Goal: Find specific page/section: Find specific page/section

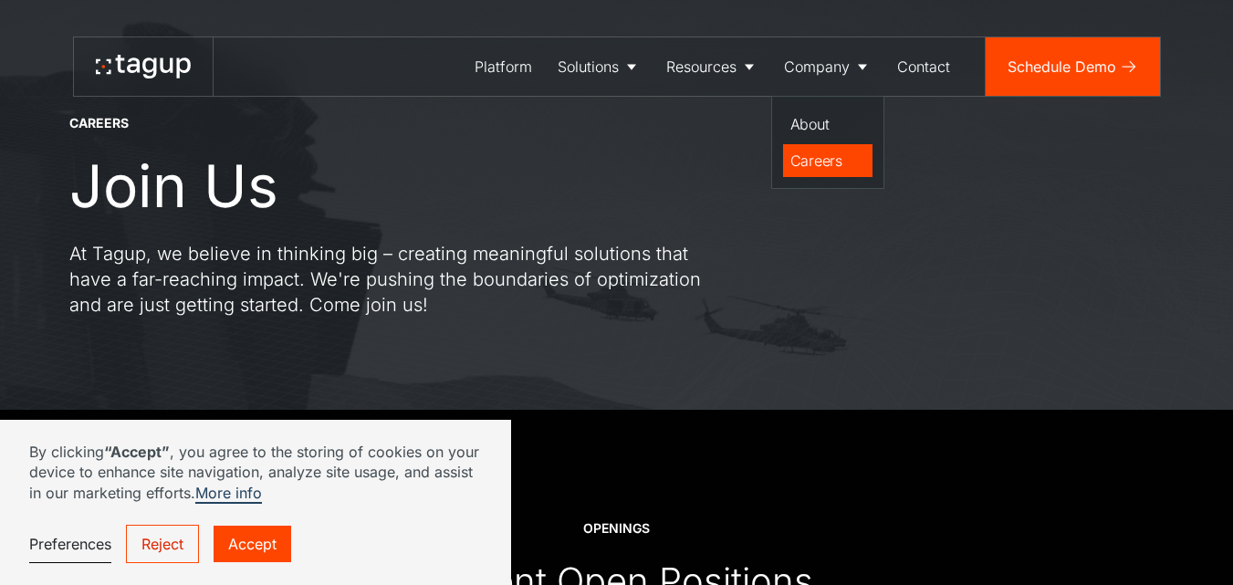
click at [811, 148] on link "Careers" at bounding box center [827, 160] width 89 height 33
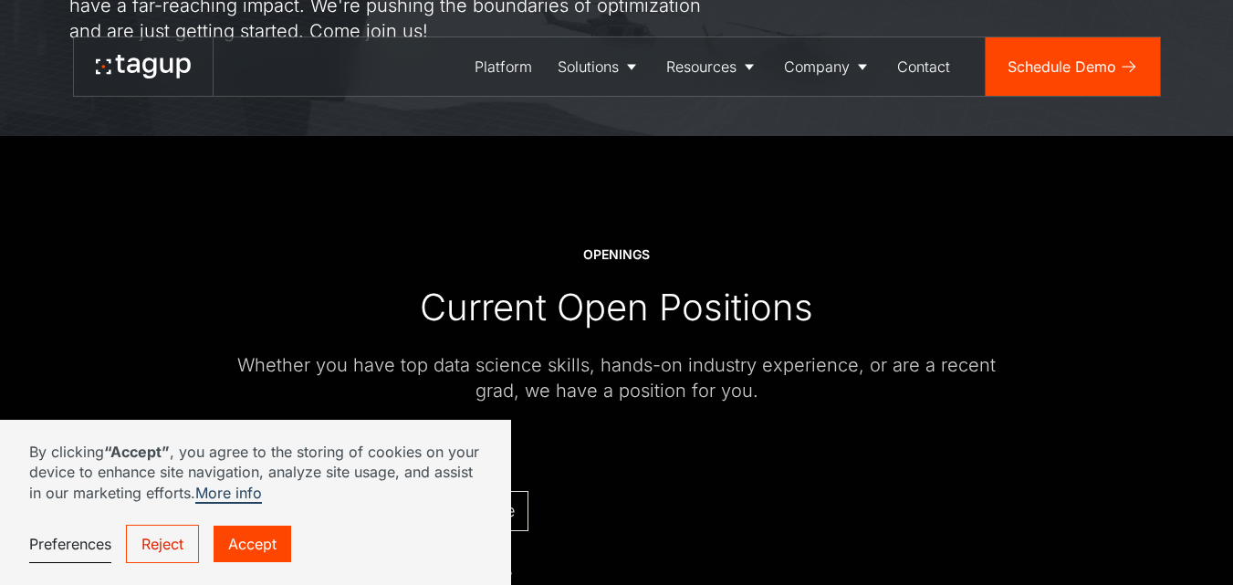
scroll to position [547, 0]
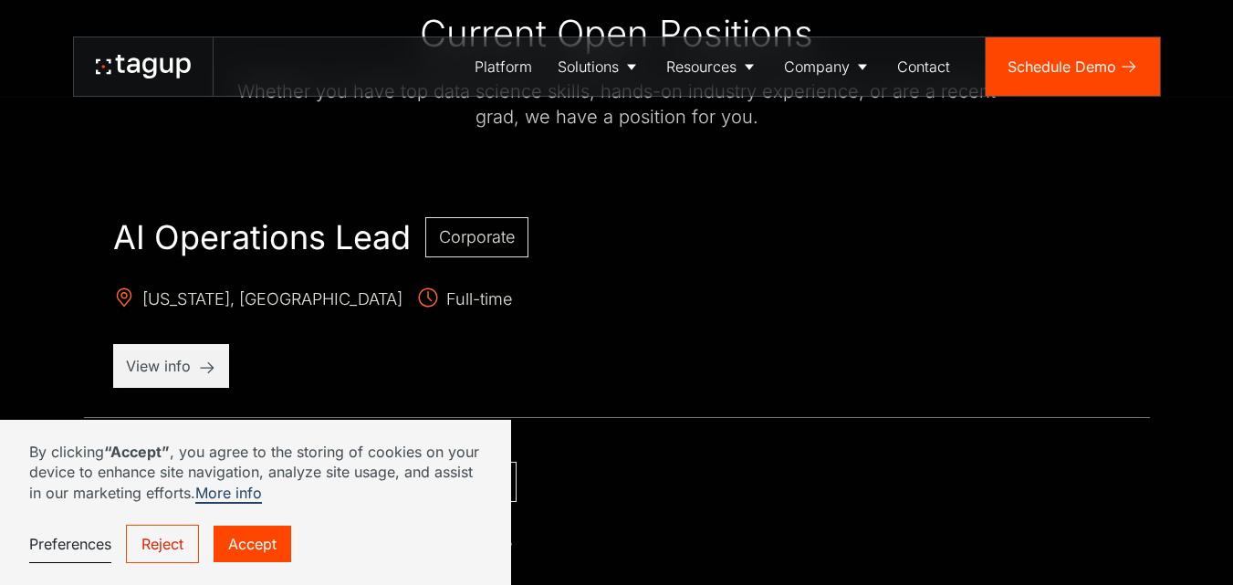
click at [238, 545] on link "Accept" at bounding box center [252, 544] width 78 height 36
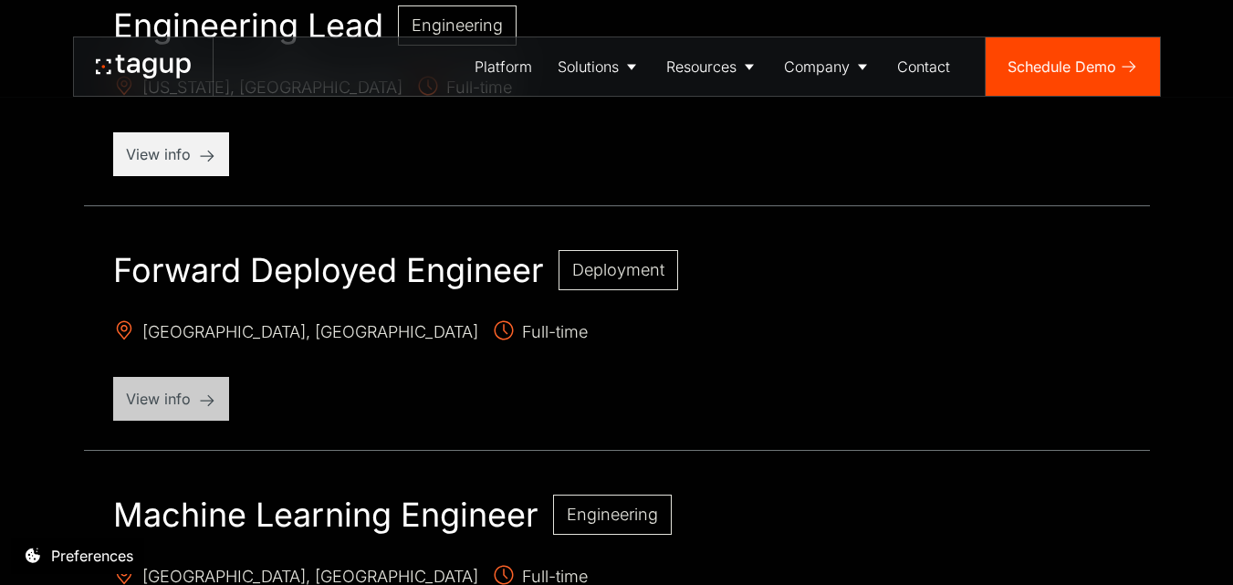
scroll to position [821, 0]
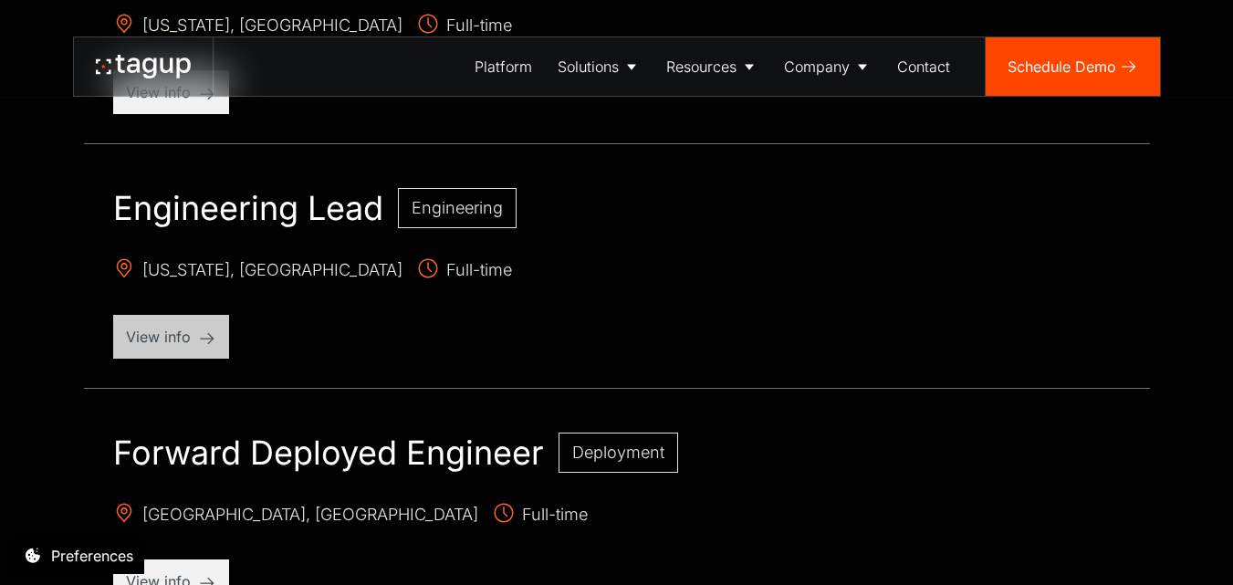
click at [189, 328] on p "View info" at bounding box center [171, 337] width 90 height 22
